Goal: Information Seeking & Learning: Learn about a topic

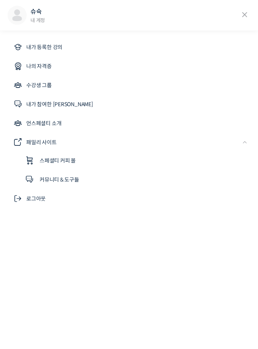
scroll to position [30, 0]
click at [216, 46] on link "내가 등록한 강의" at bounding box center [129, 47] width 243 height 18
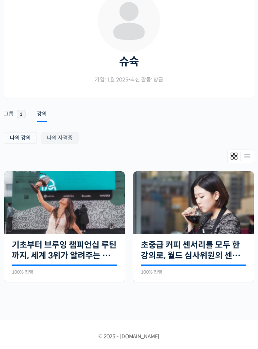
scroll to position [103, 0]
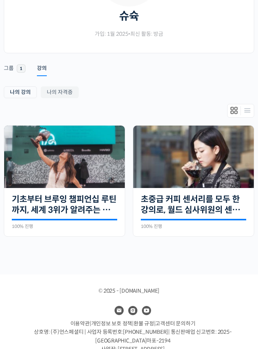
click at [203, 206] on link "초중급 커피 센서리를 모두 한 강의로, 월드 심사위원의 센서리 클래스" at bounding box center [193, 204] width 105 height 21
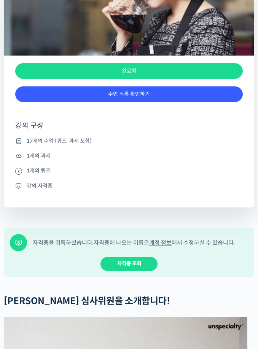
scroll to position [320, 0]
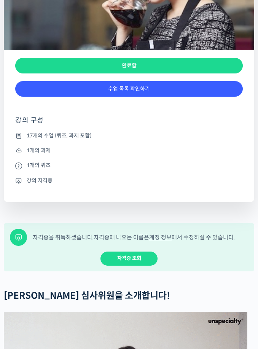
click at [202, 97] on link "수업 목록 확인하기" at bounding box center [129, 89] width 228 height 16
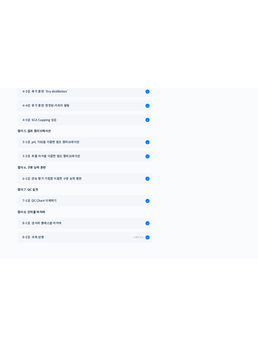
scroll to position [5073, 0]
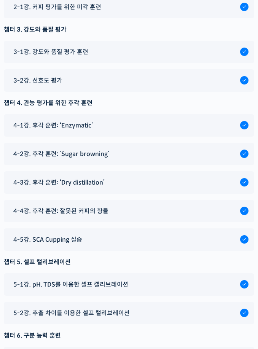
click at [151, 216] on div "4-4강. 후각 훈련: 잘못된 커피의 향들" at bounding box center [125, 211] width 231 height 10
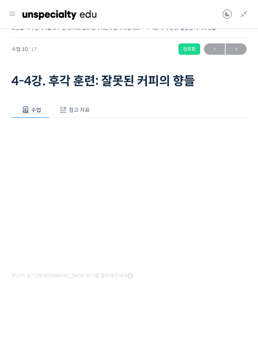
scroll to position [305, 0]
click at [25, 266] on div "영상이 끊기신다면 여기를 클릭해주세요" at bounding box center [128, 199] width 235 height 163
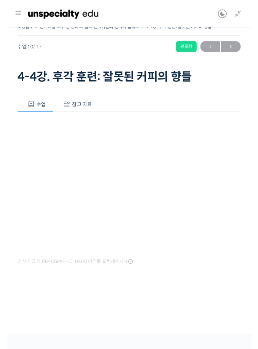
scroll to position [288, 0]
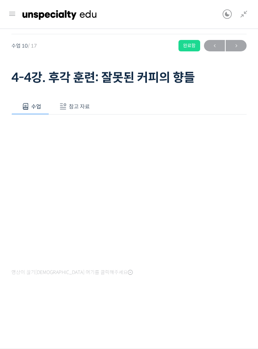
scroll to position [7, 0]
click at [90, 273] on div "영상이 끊기[DEMOGRAPHIC_DATA] 여기를 클릭해주세요" at bounding box center [128, 196] width 235 height 163
click at [128, 271] on icon at bounding box center [130, 272] width 5 height 6
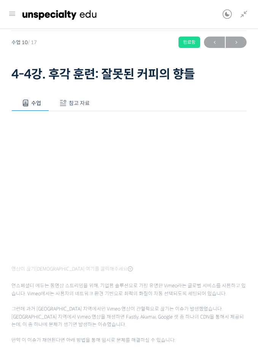
scroll to position [171, 0]
click at [128, 269] on icon at bounding box center [130, 269] width 5 height 6
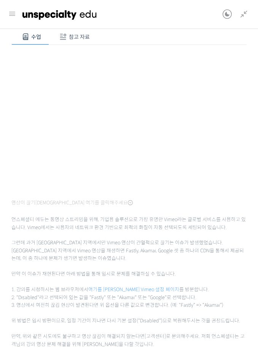
scroll to position [126, 0]
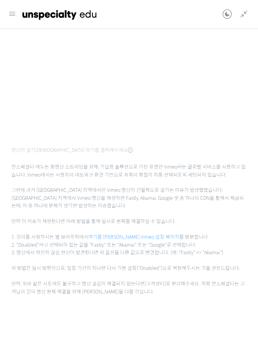
click at [141, 234] on link "여기를 클릭하셔서 Vimeo 설정 페이지" at bounding box center [133, 237] width 91 height 6
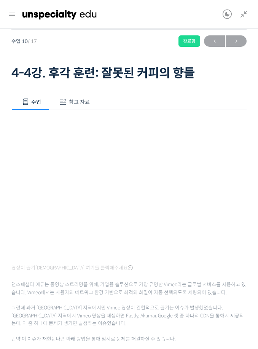
scroll to position [0, 0]
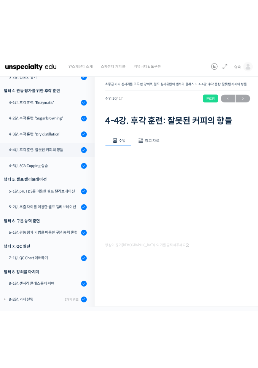
scroll to position [247, 0]
